Goal: Task Accomplishment & Management: Manage account settings

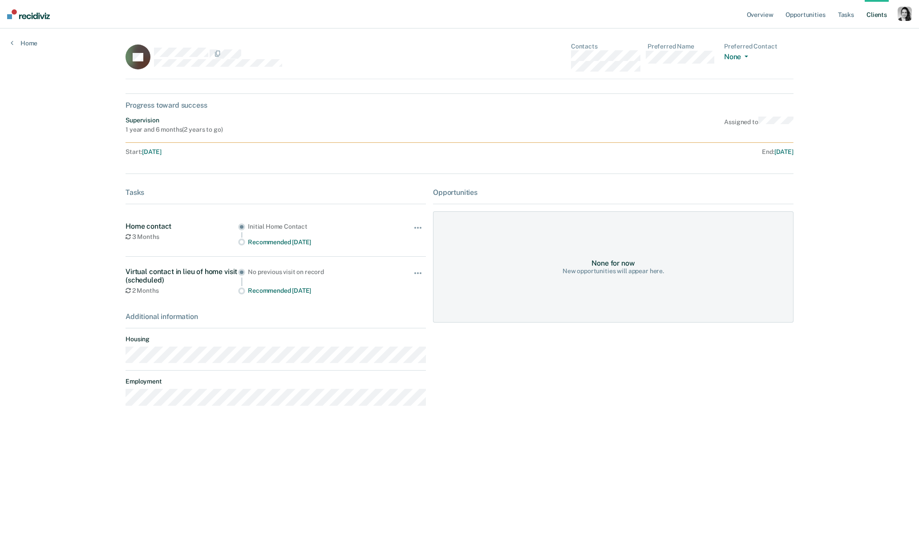
click at [866, 16] on link "Client s" at bounding box center [877, 14] width 24 height 28
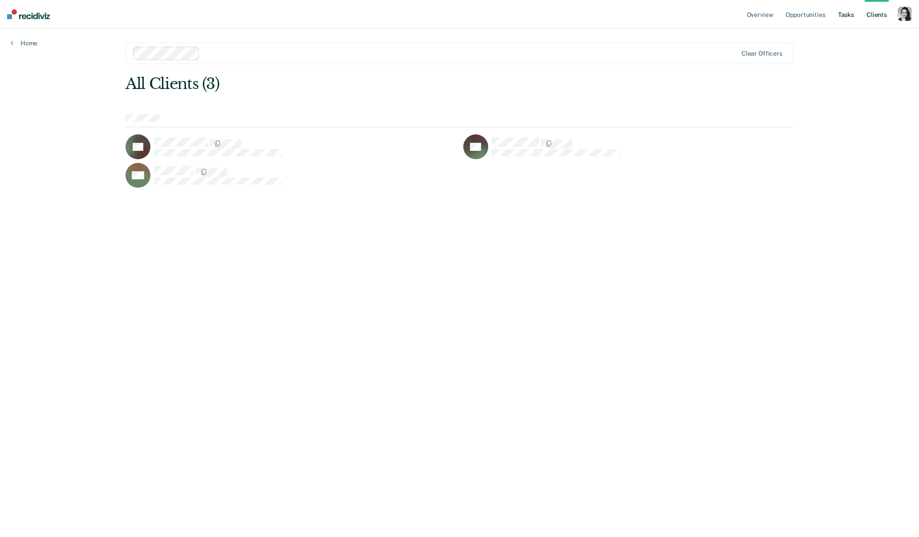
click at [852, 16] on link "Tasks" at bounding box center [846, 14] width 20 height 28
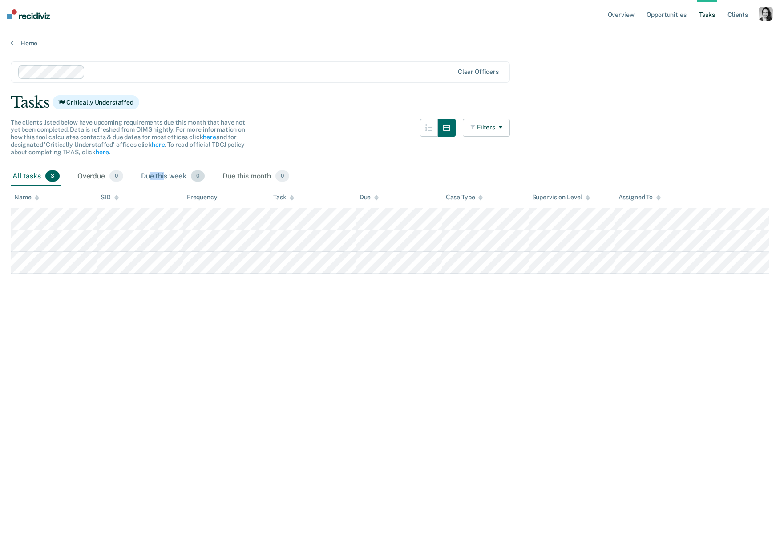
drag, startPoint x: 157, startPoint y: 175, endPoint x: 149, endPoint y: 176, distance: 8.0
click at [149, 175] on div "Due this week 0" at bounding box center [172, 177] width 67 height 20
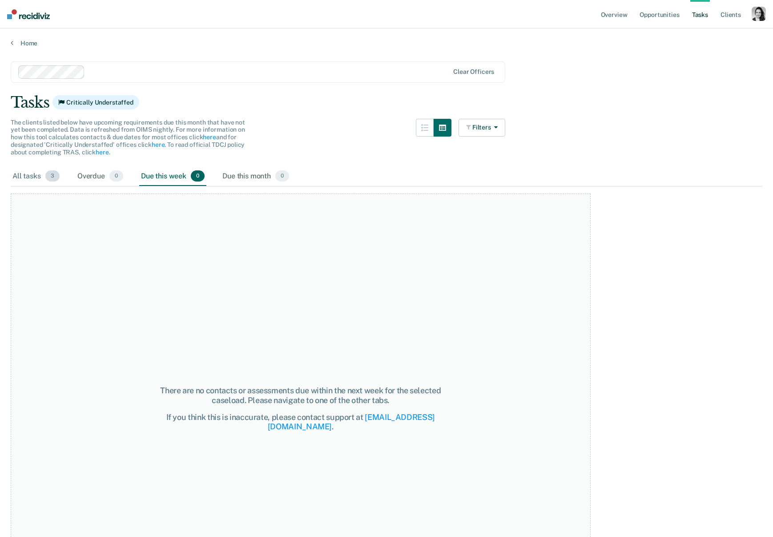
click at [37, 177] on div "All tasks 3" at bounding box center [36, 177] width 51 height 20
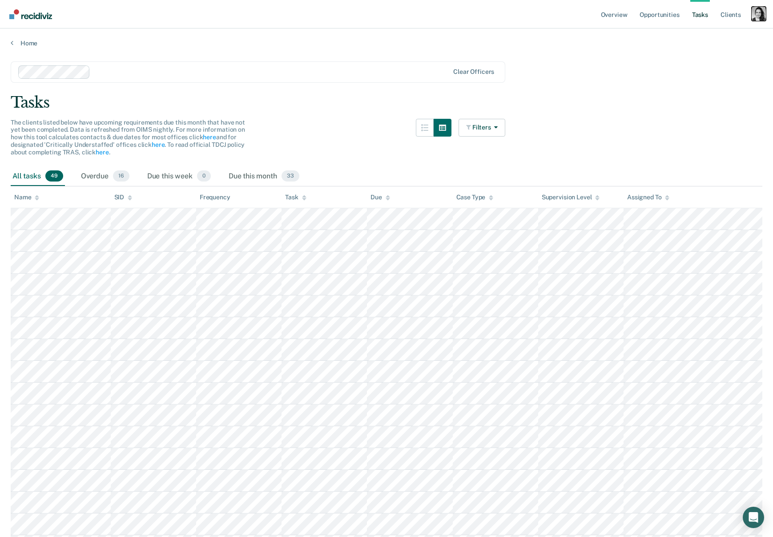
drag, startPoint x: 762, startPoint y: 16, endPoint x: 740, endPoint y: 38, distance: 31.2
click at [762, 16] on div "Profile dropdown button" at bounding box center [759, 14] width 14 height 14
click at [717, 34] on link "Profile" at bounding box center [723, 36] width 72 height 8
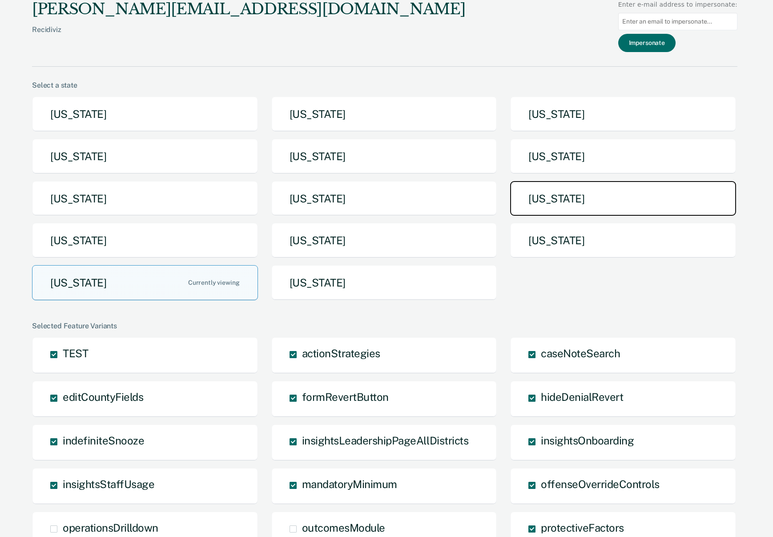
click at [600, 209] on button "[US_STATE]" at bounding box center [623, 198] width 226 height 35
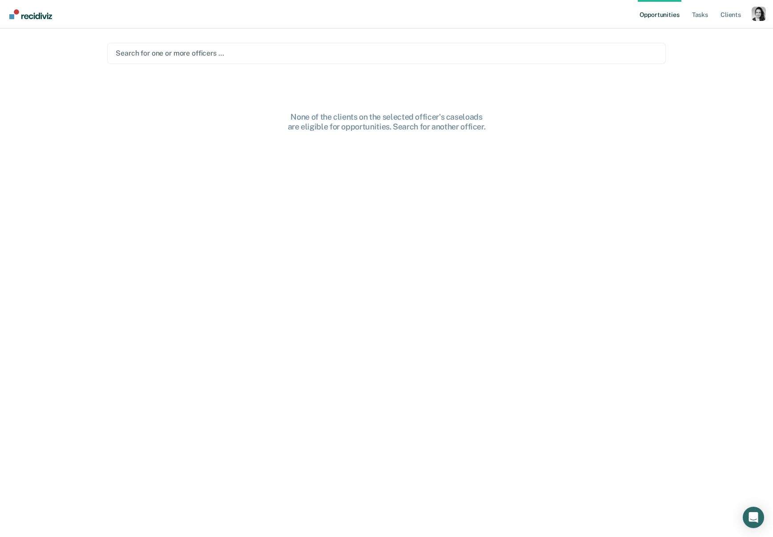
click at [256, 57] on div at bounding box center [387, 53] width 542 height 10
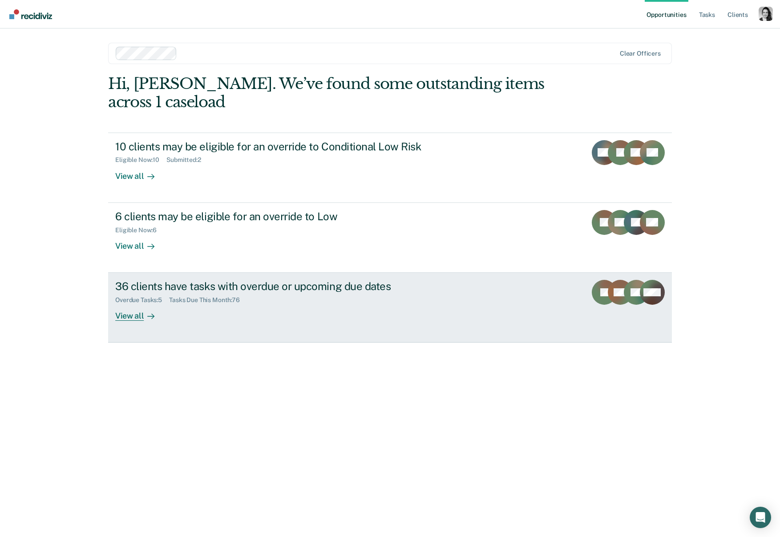
click at [261, 283] on div "36 clients have tasks with overdue or upcoming due dates" at bounding box center [271, 286] width 312 height 13
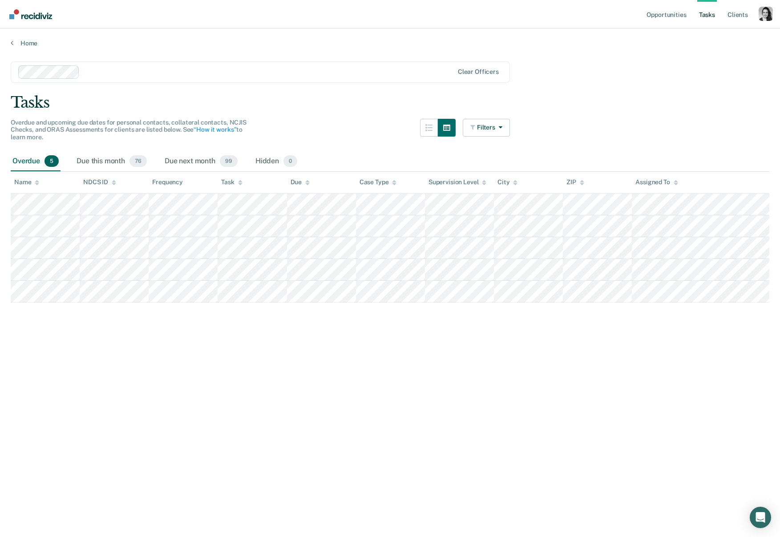
drag, startPoint x: 47, startPoint y: 138, endPoint x: 5, endPoint y: 118, distance: 46.6
click at [5, 118] on main "Clear officers Tasks Overdue and upcoming due dates for personal contacts, coll…" at bounding box center [390, 290] width 780 height 487
copy span "Overdue and upcoming due dates for personal contacts, collateral contacts, NCJI…"
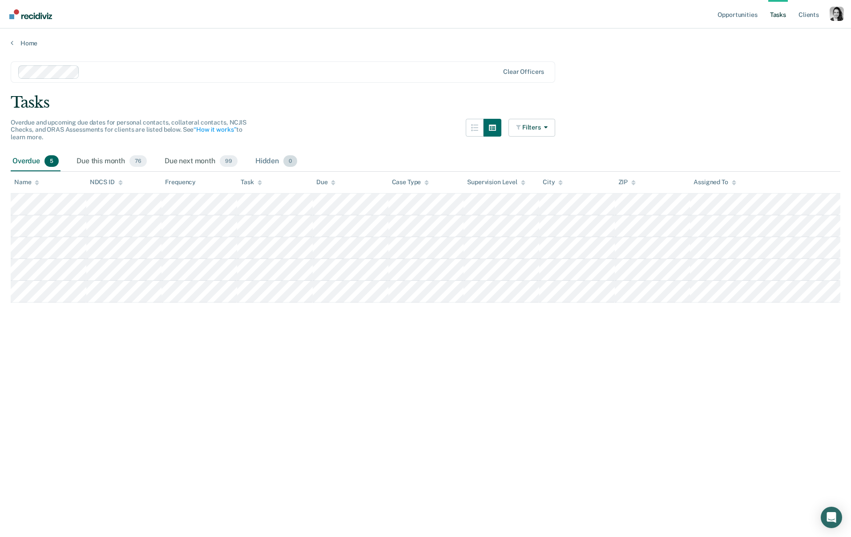
click at [276, 161] on div "Hidden 0" at bounding box center [276, 162] width 45 height 20
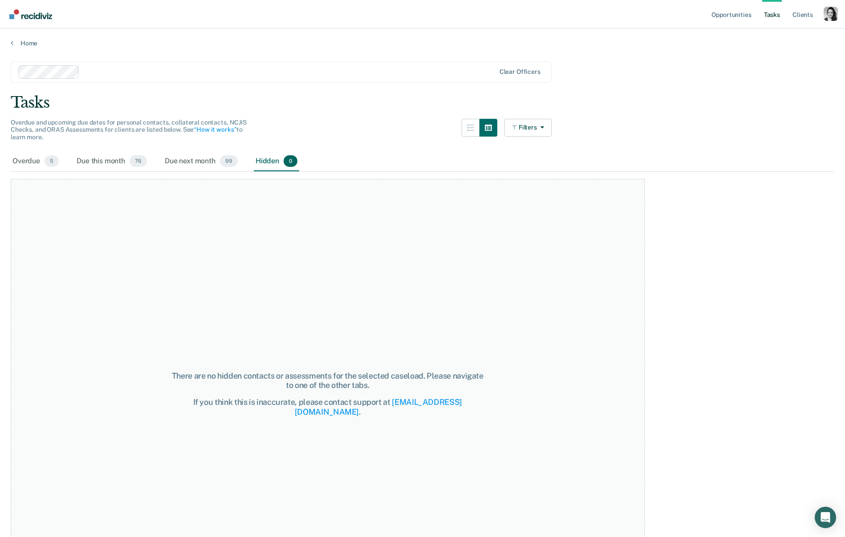
drag, startPoint x: 50, startPoint y: 163, endPoint x: 70, endPoint y: 165, distance: 20.5
click at [50, 163] on span "5" at bounding box center [51, 161] width 14 height 12
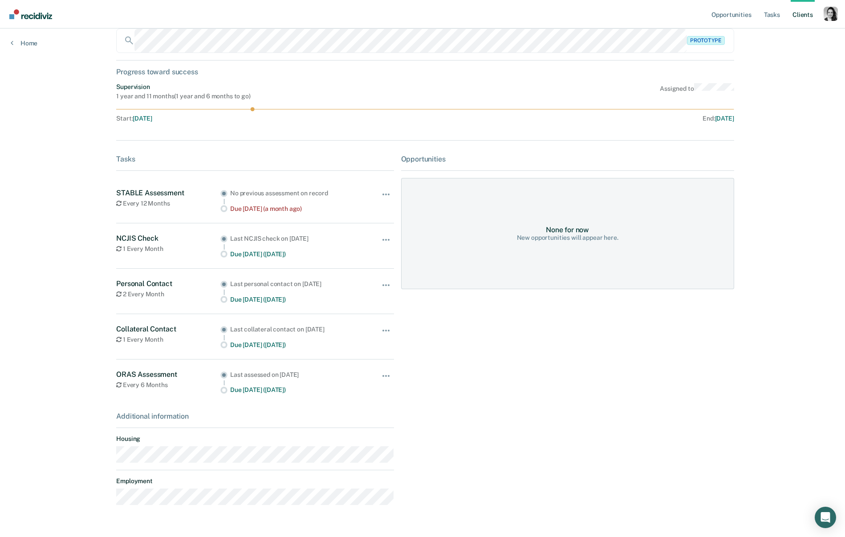
scroll to position [78, 0]
